Goal: Information Seeking & Learning: Learn about a topic

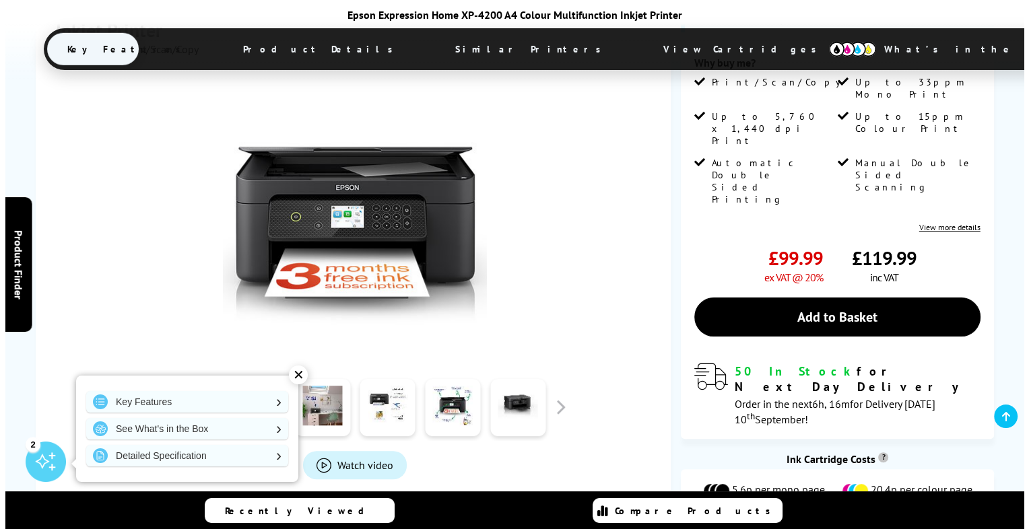
scroll to position [286, 0]
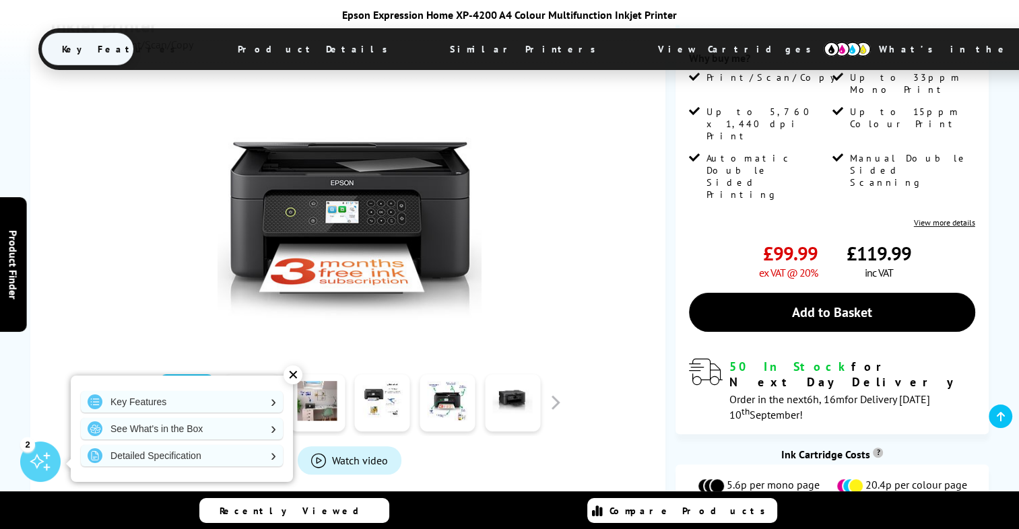
click at [290, 377] on div "✕" at bounding box center [293, 375] width 19 height 19
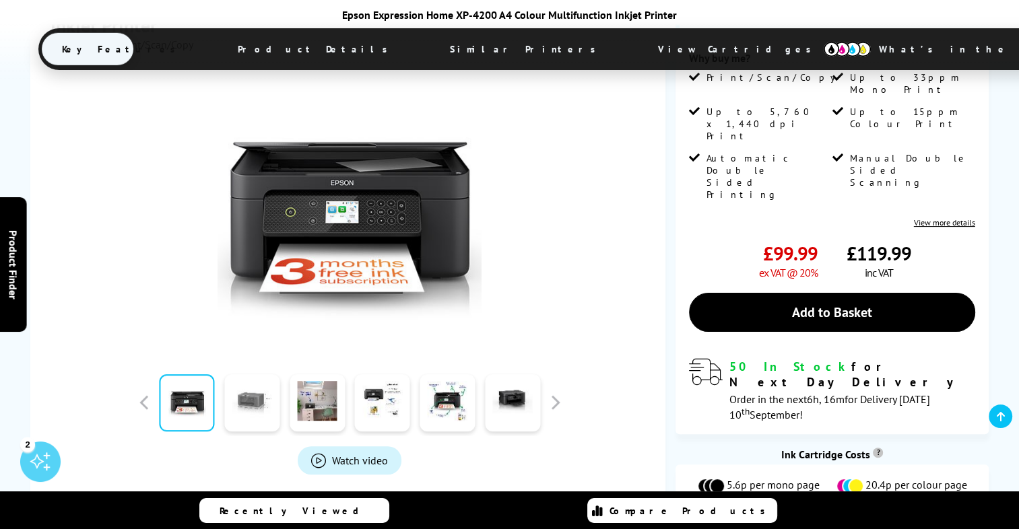
click at [255, 388] on link at bounding box center [251, 402] width 55 height 57
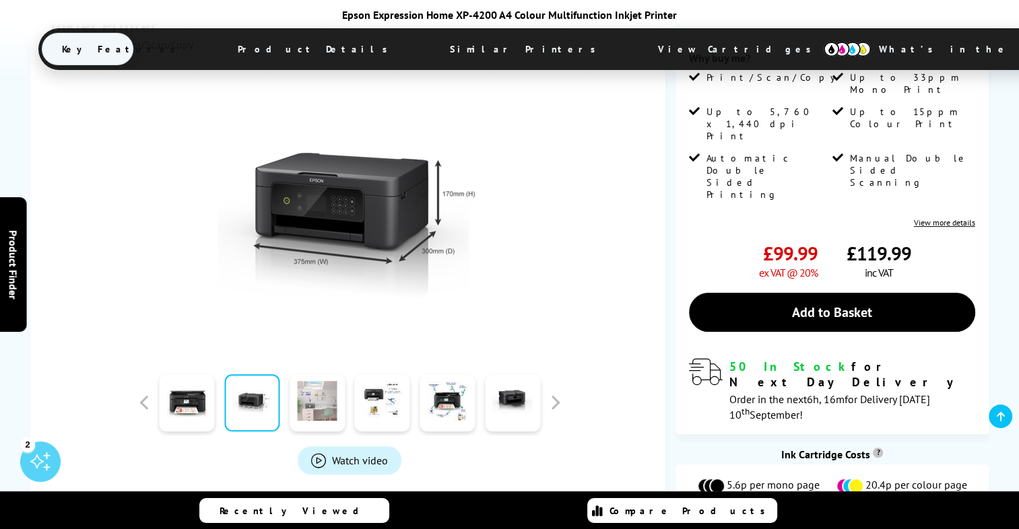
click at [300, 382] on link at bounding box center [317, 402] width 55 height 57
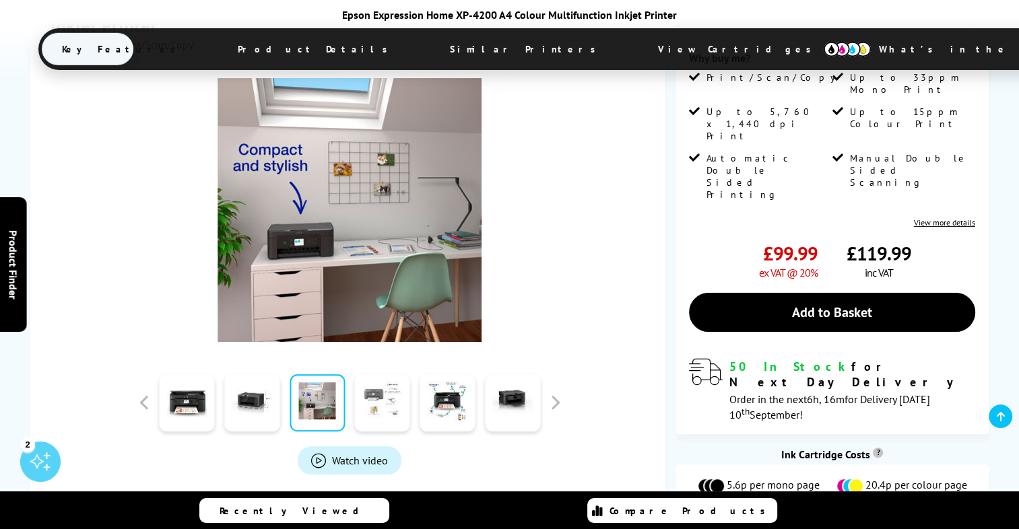
click at [378, 381] on link at bounding box center [382, 402] width 55 height 57
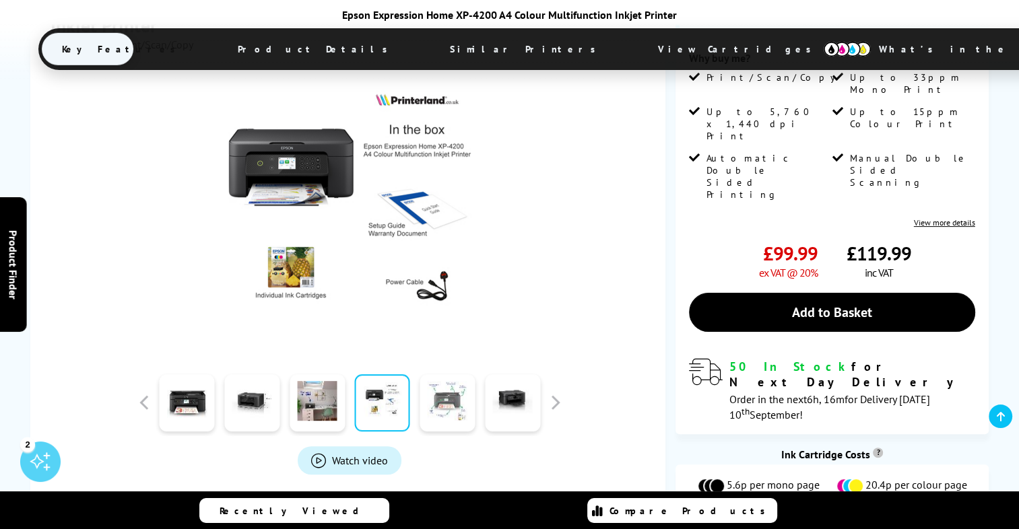
click at [442, 379] on link at bounding box center [447, 402] width 55 height 57
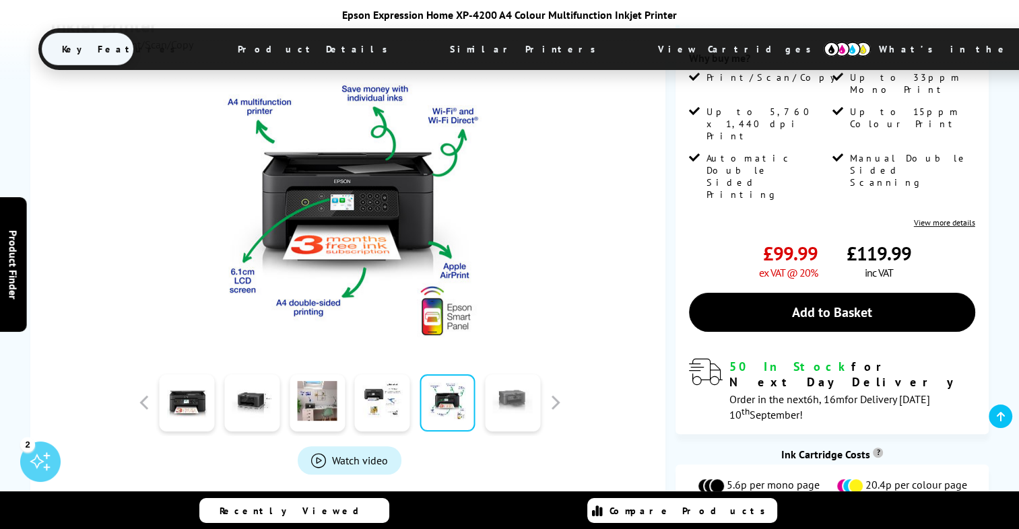
click at [504, 381] on link at bounding box center [512, 402] width 55 height 57
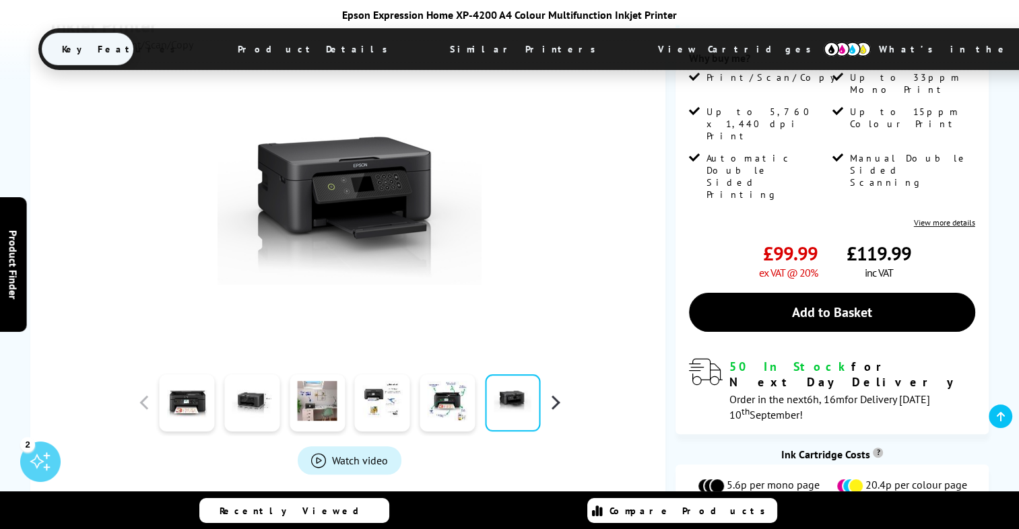
click at [563, 393] on button "button" at bounding box center [555, 403] width 20 height 20
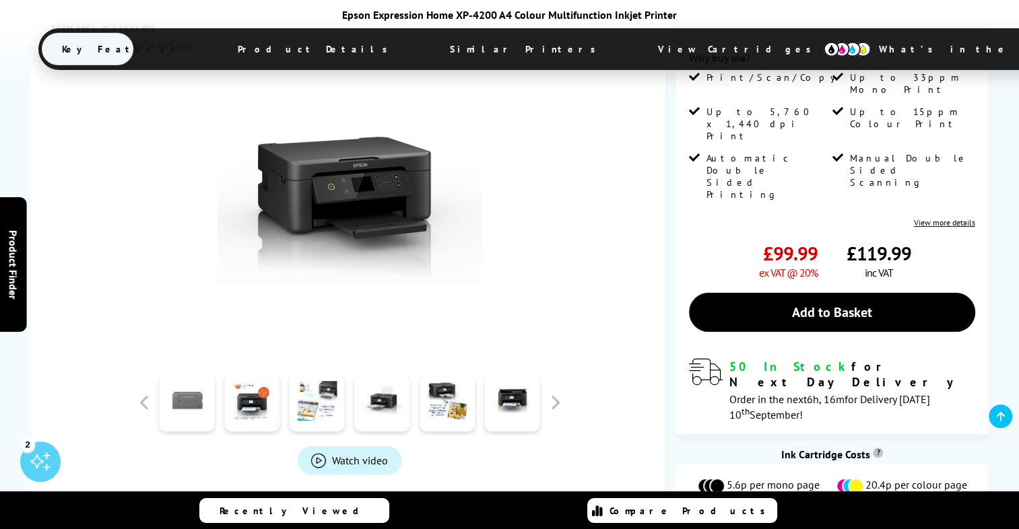
click at [185, 378] on link at bounding box center [187, 402] width 55 height 57
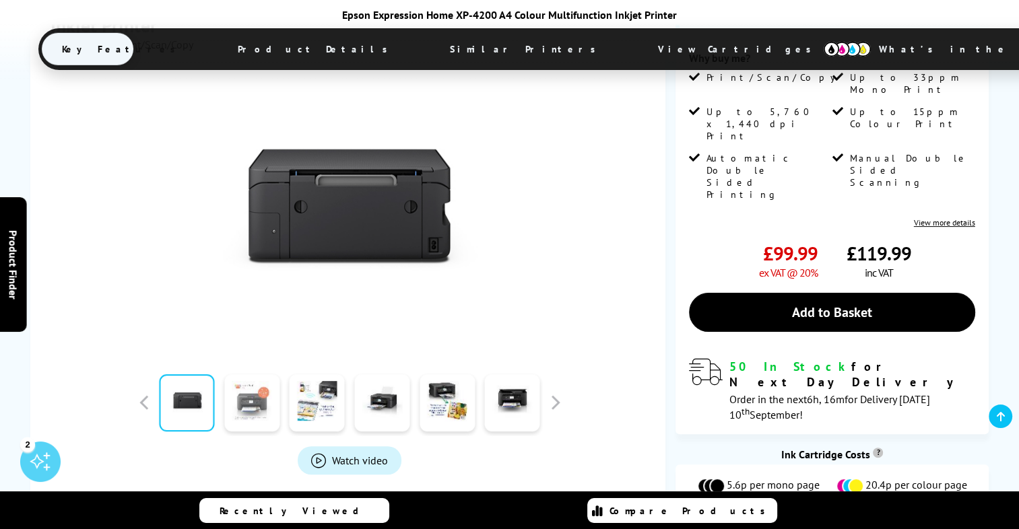
click at [232, 374] on link at bounding box center [251, 402] width 55 height 57
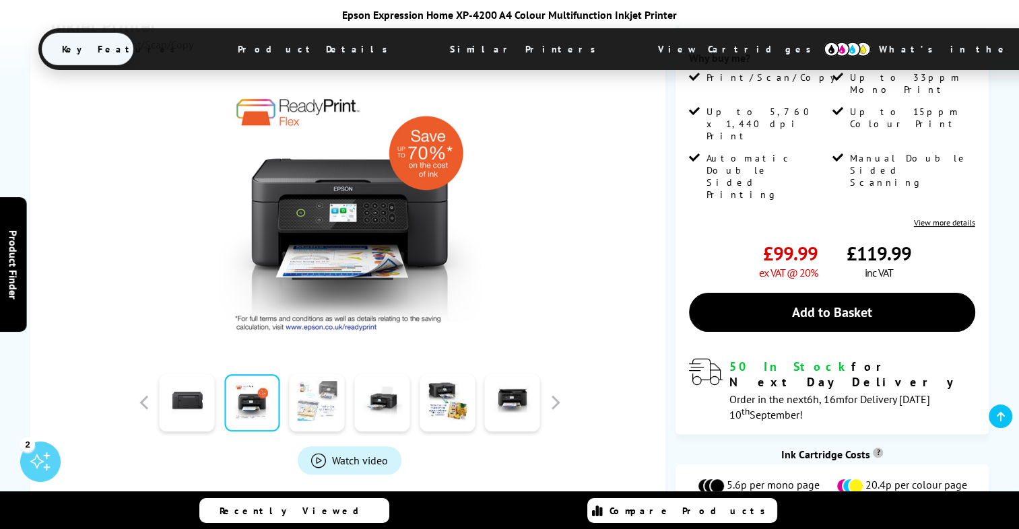
click at [321, 374] on link at bounding box center [317, 402] width 55 height 57
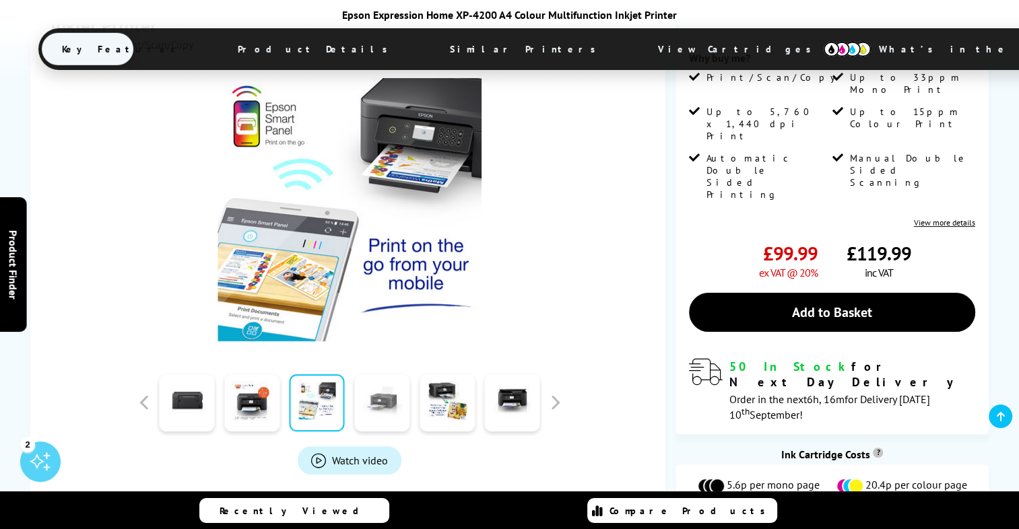
click at [391, 379] on link at bounding box center [382, 402] width 55 height 57
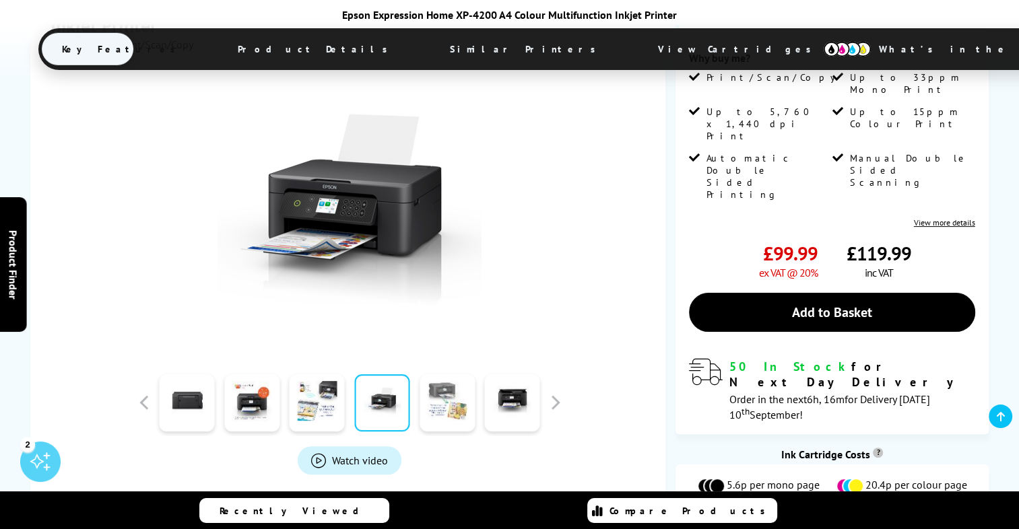
click at [440, 384] on link at bounding box center [447, 402] width 55 height 57
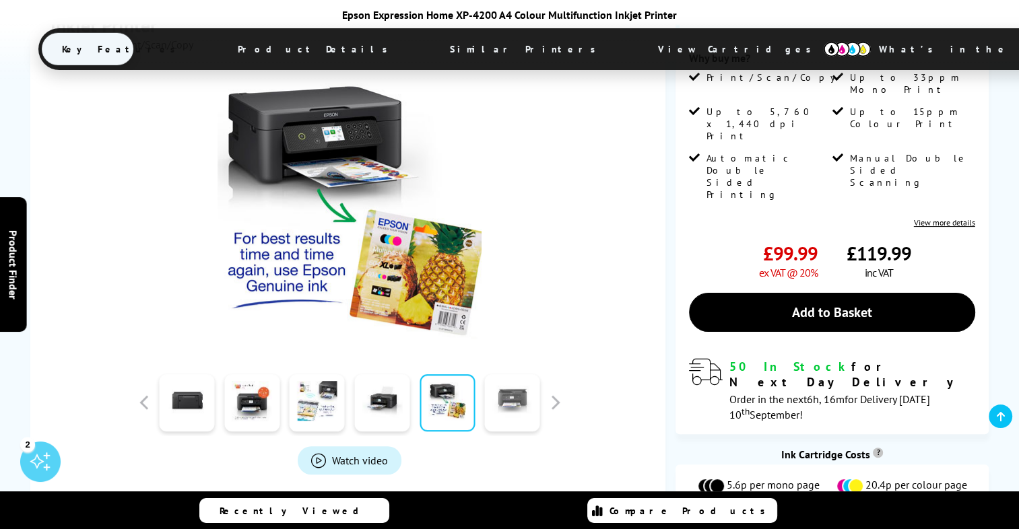
click at [517, 389] on link at bounding box center [512, 402] width 55 height 57
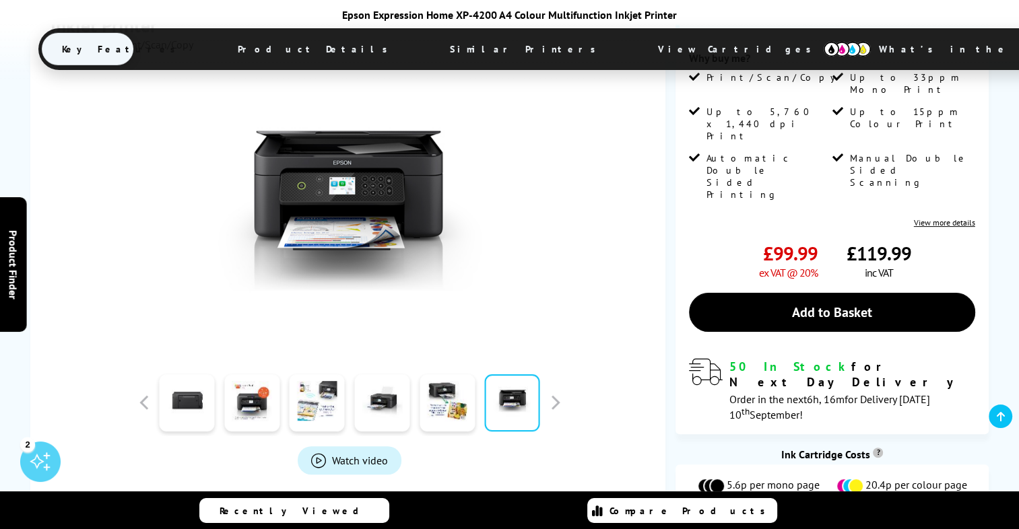
click at [557, 394] on div at bounding box center [349, 402] width 431 height 67
click at [335, 454] on span "Watch video" at bounding box center [360, 460] width 56 height 13
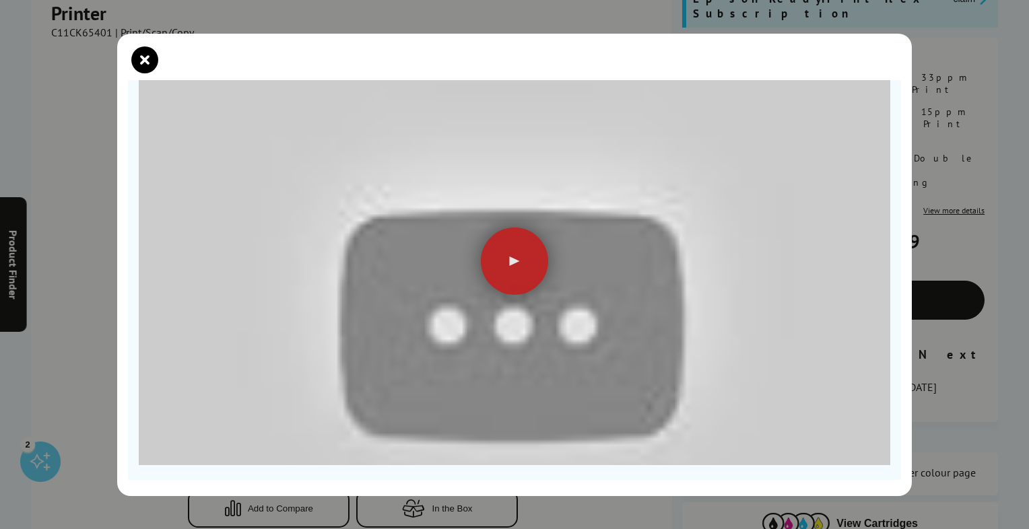
scroll to position [118, 0]
click at [506, 259] on div at bounding box center [514, 260] width 67 height 67
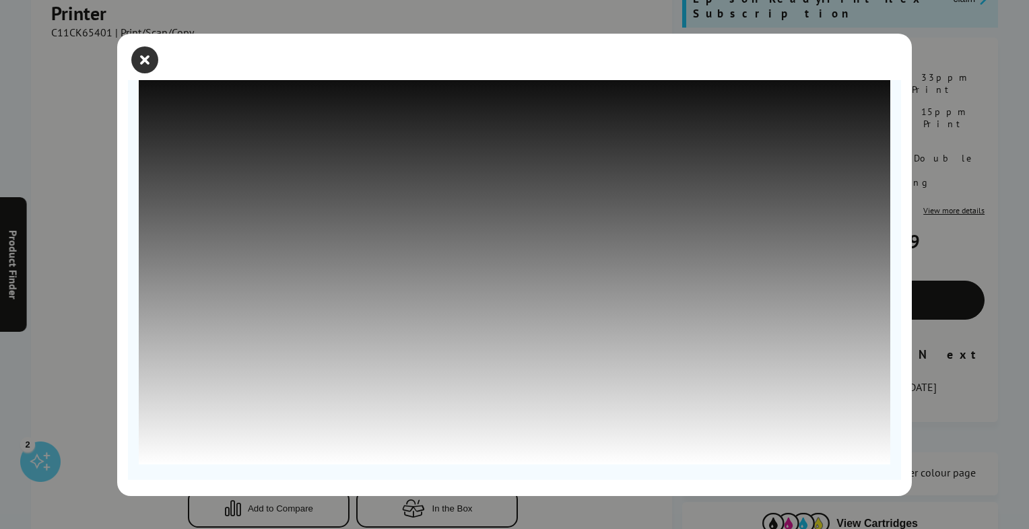
click at [140, 61] on icon "close modal" at bounding box center [144, 59] width 27 height 27
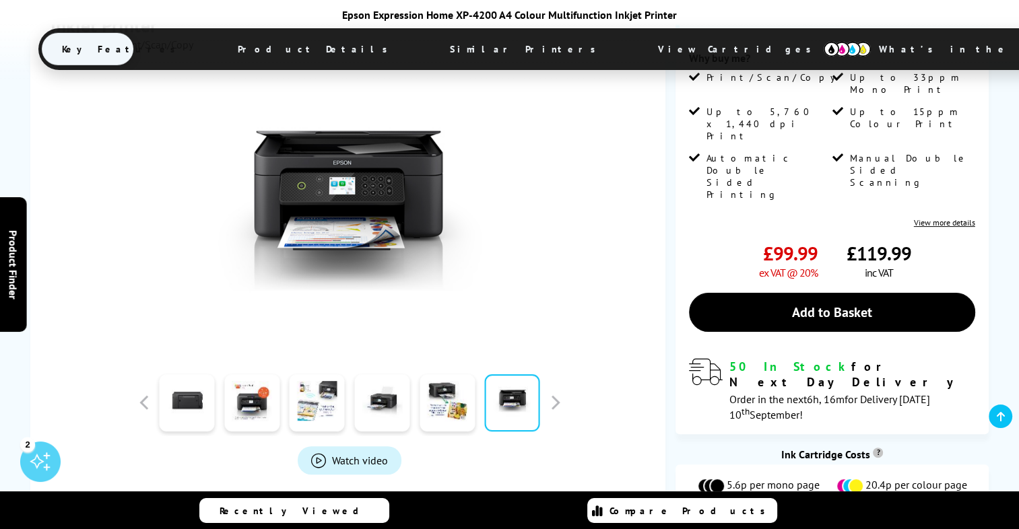
click at [342, 454] on span "Watch video" at bounding box center [360, 460] width 56 height 13
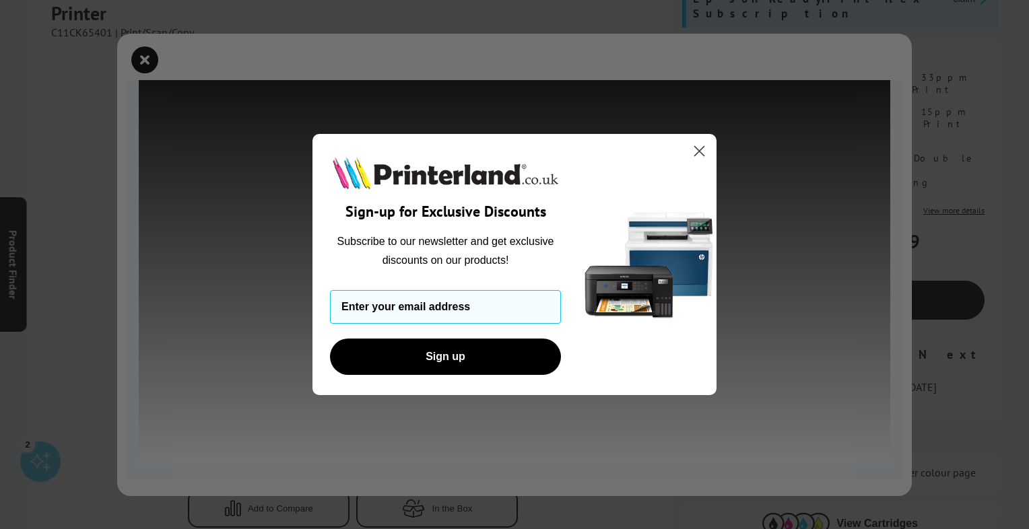
click at [695, 149] on circle "Close dialog" at bounding box center [699, 151] width 22 height 22
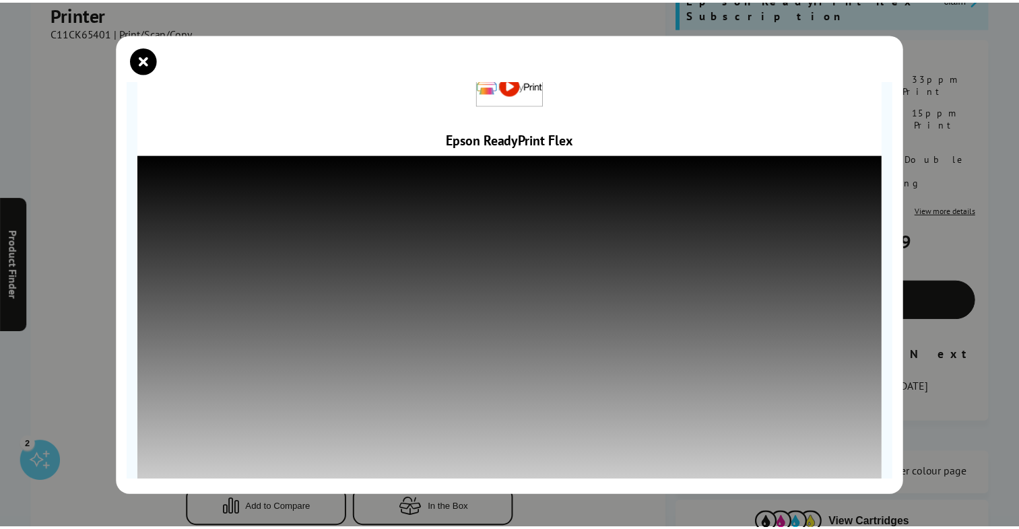
scroll to position [0, 0]
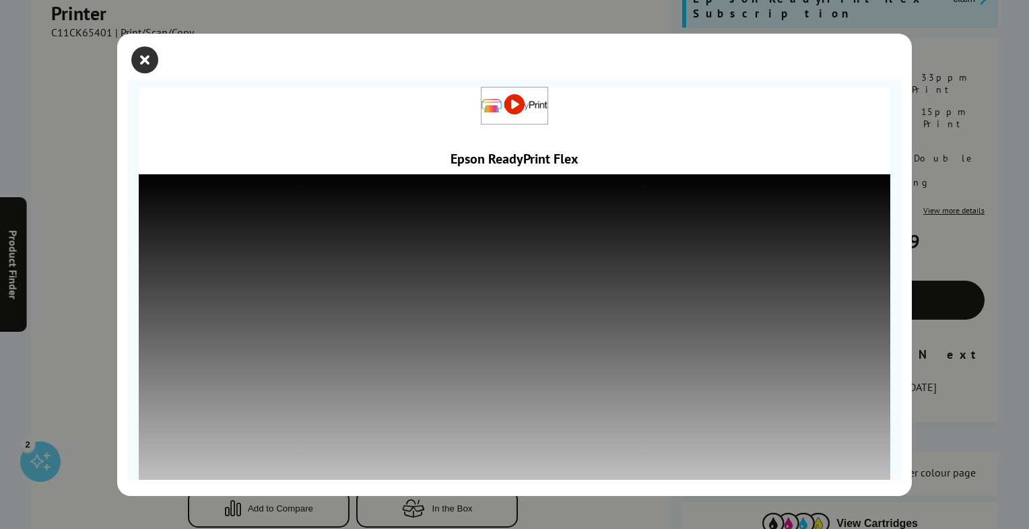
click at [140, 55] on icon "close modal" at bounding box center [144, 59] width 27 height 27
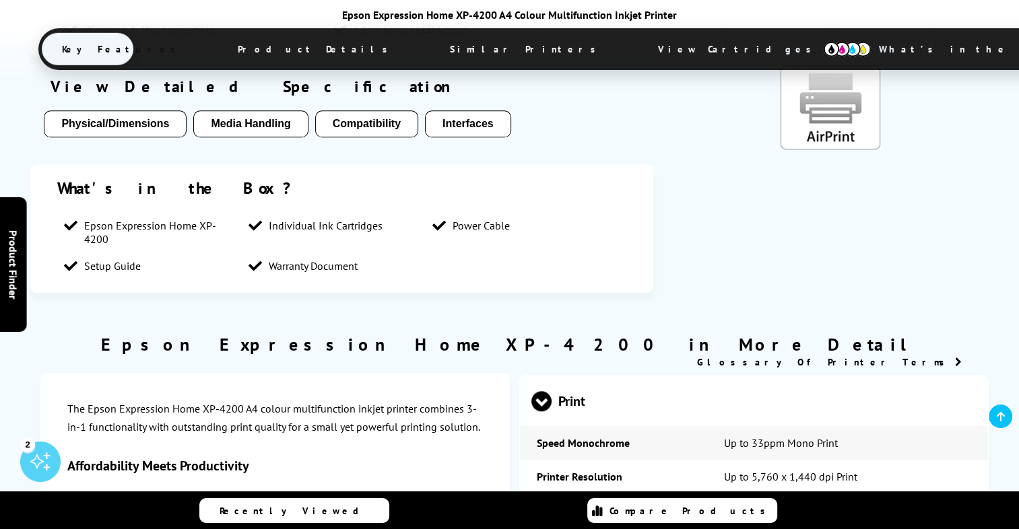
scroll to position [1380, 0]
click at [132, 110] on button "Physical/Dimensions" at bounding box center [115, 123] width 143 height 27
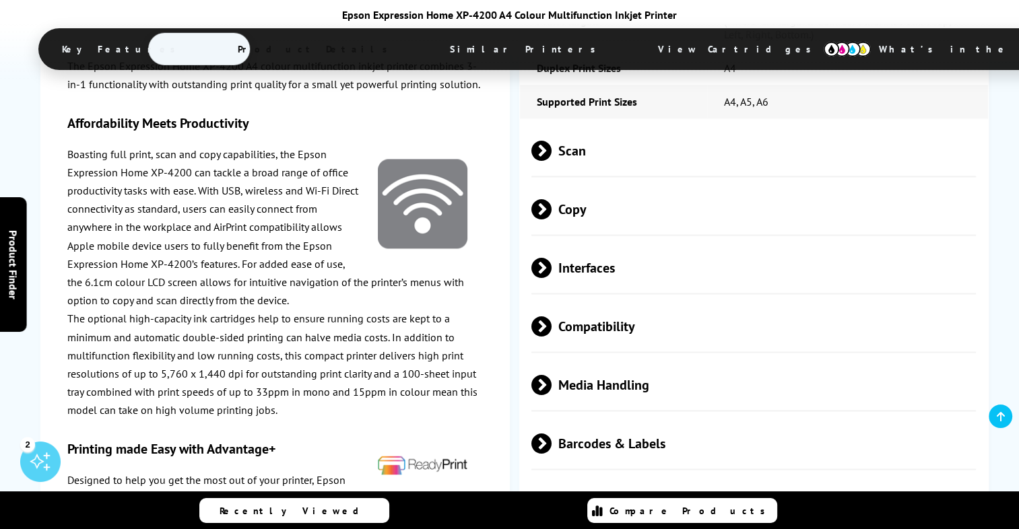
scroll to position [2381, 0]
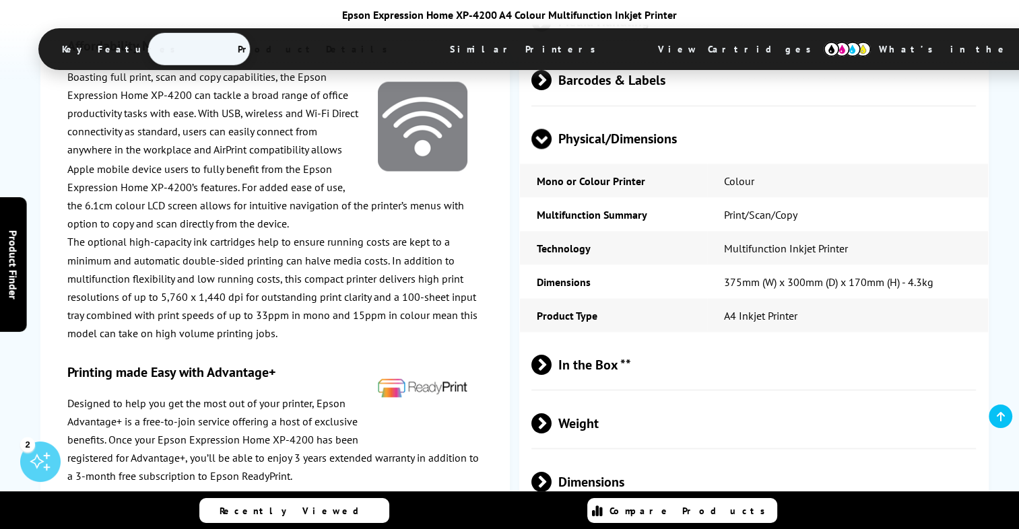
click at [638, 50] on span "View Cartridges" at bounding box center [741, 49] width 206 height 35
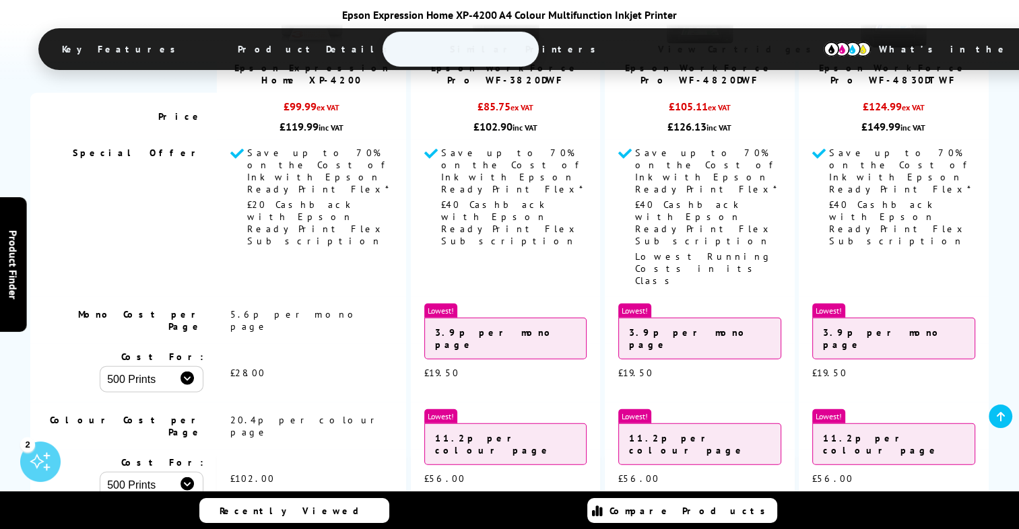
scroll to position [3135, 0]
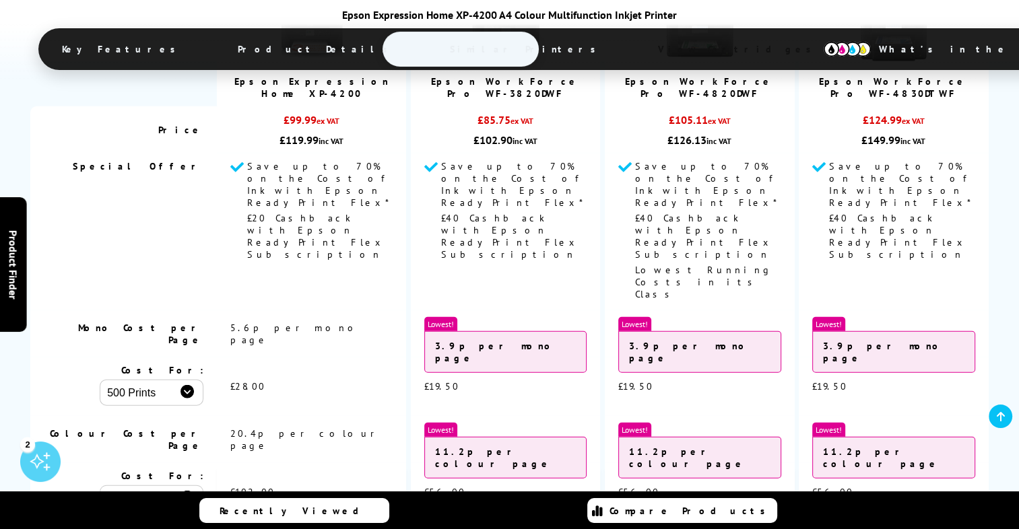
click at [859, 53] on span "What’s in the Box?" at bounding box center [972, 49] width 226 height 32
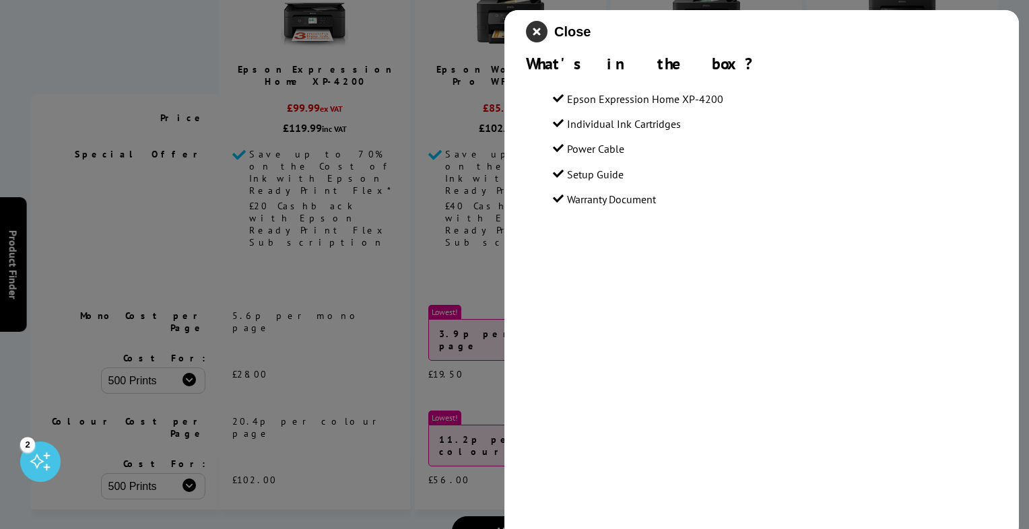
click at [531, 38] on icon "close modal" at bounding box center [537, 32] width 22 height 22
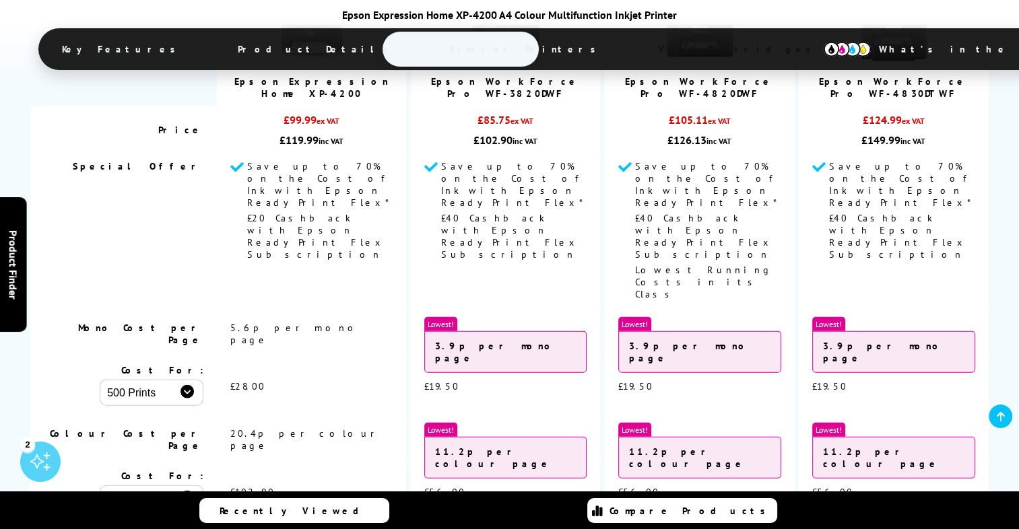
click at [203, 48] on span "Key Features" at bounding box center [122, 49] width 161 height 32
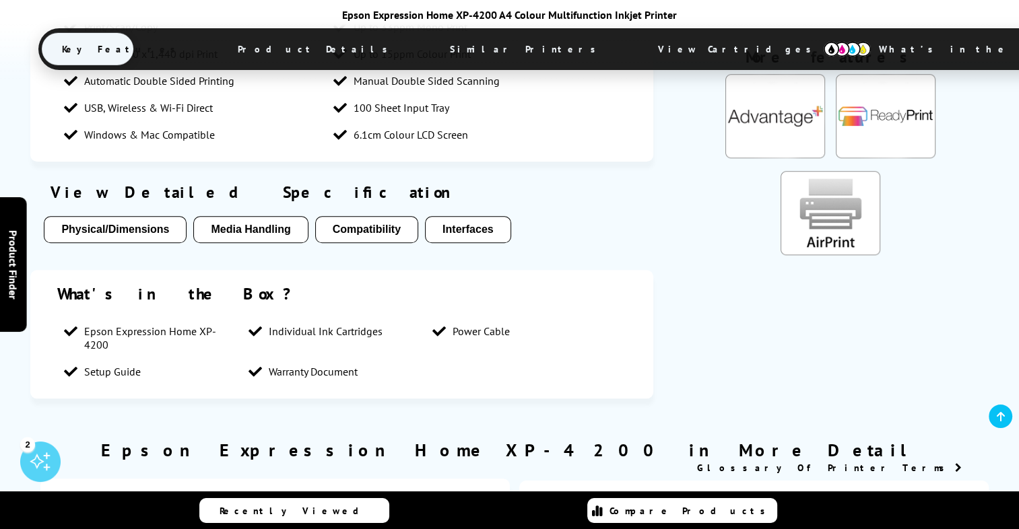
scroll to position [1282, 0]
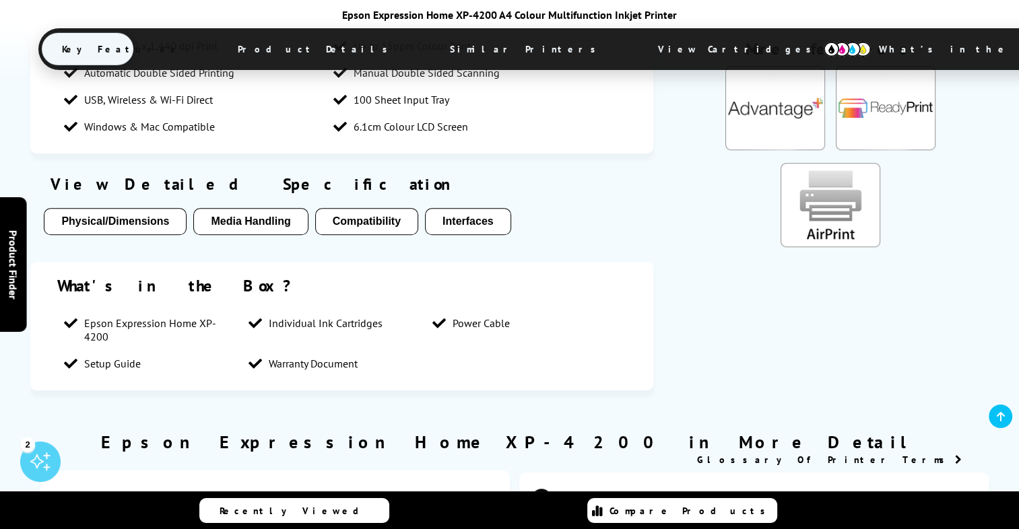
click at [256, 208] on button "Media Handling" at bounding box center [250, 221] width 114 height 27
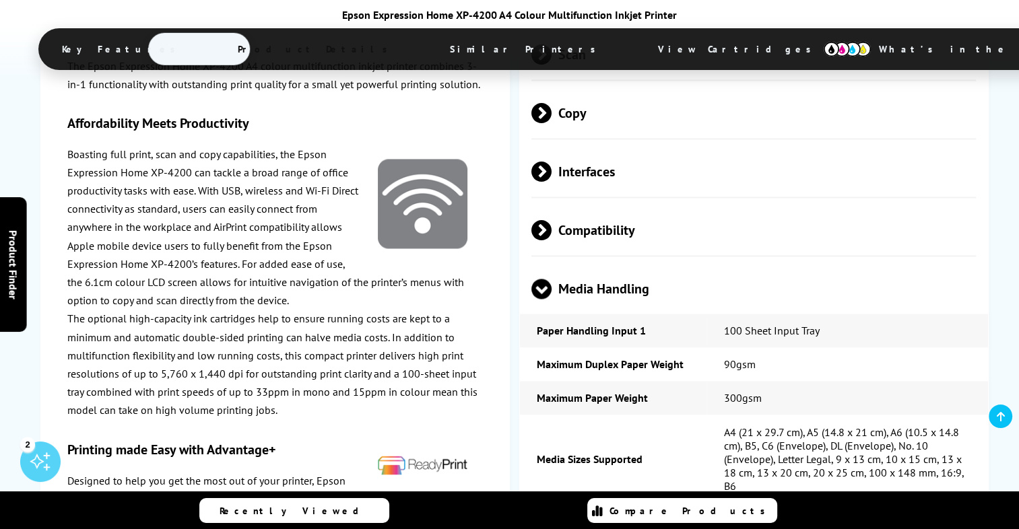
scroll to position [2096, 0]
